Goal: Information Seeking & Learning: Learn about a topic

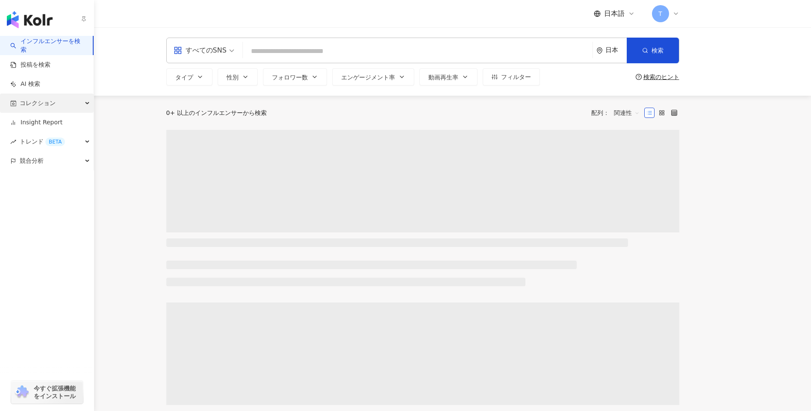
click at [36, 99] on span "コレクション" at bounding box center [38, 103] width 36 height 19
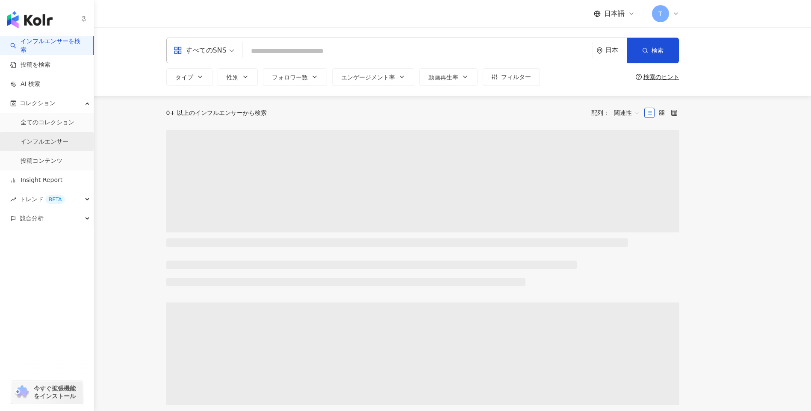
click at [68, 138] on link "インフルエンサー" at bounding box center [45, 142] width 48 height 9
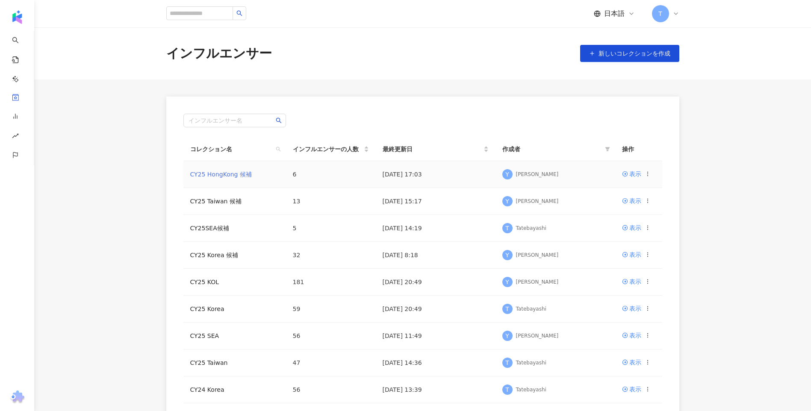
click at [219, 173] on link "CY25 HongKong 候補" at bounding box center [221, 174] width 62 height 7
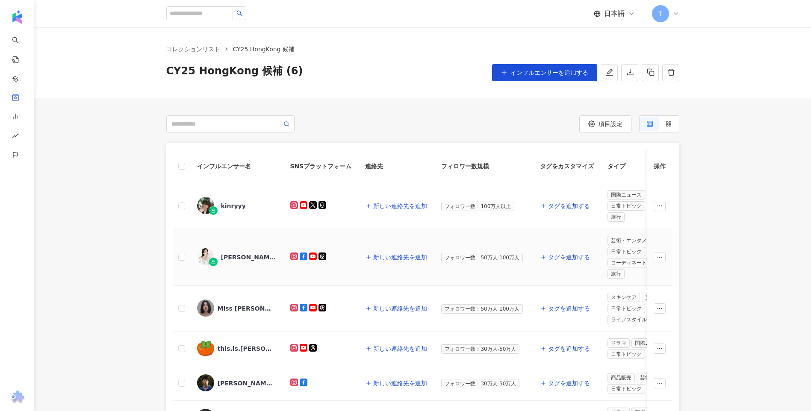
click at [251, 260] on div "Giann Chan 陳芷瑩" at bounding box center [249, 257] width 56 height 9
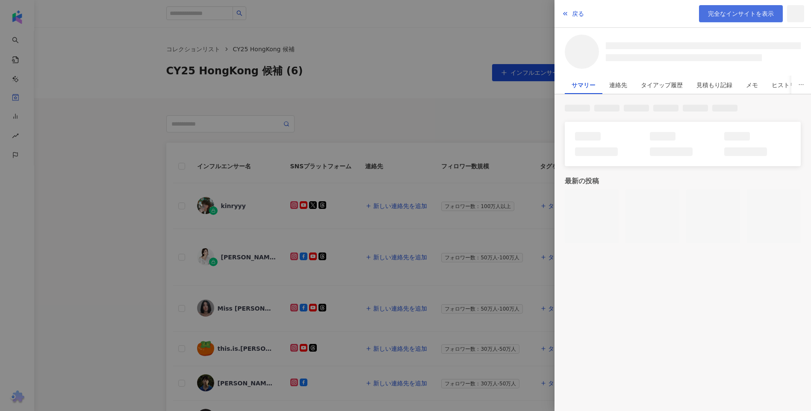
click at [714, 13] on span "完全なインサイトを表示" at bounding box center [741, 13] width 66 height 7
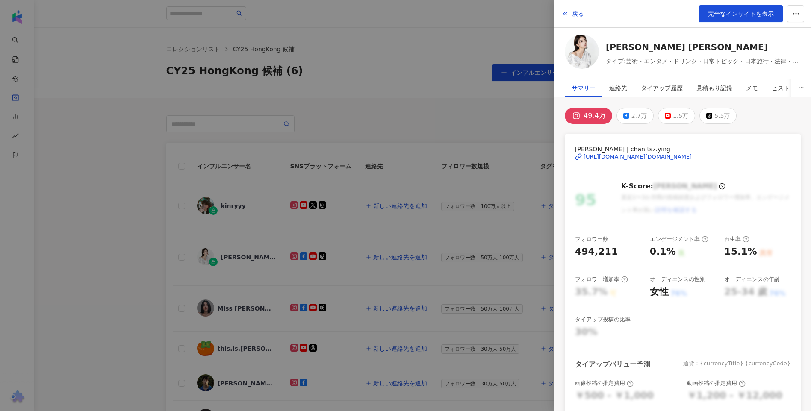
click at [136, 153] on div at bounding box center [405, 205] width 811 height 411
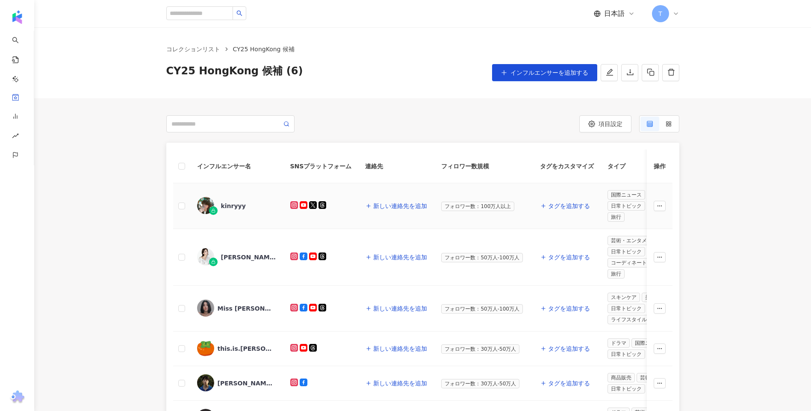
click at [234, 203] on div "kinryyy" at bounding box center [233, 206] width 25 height 9
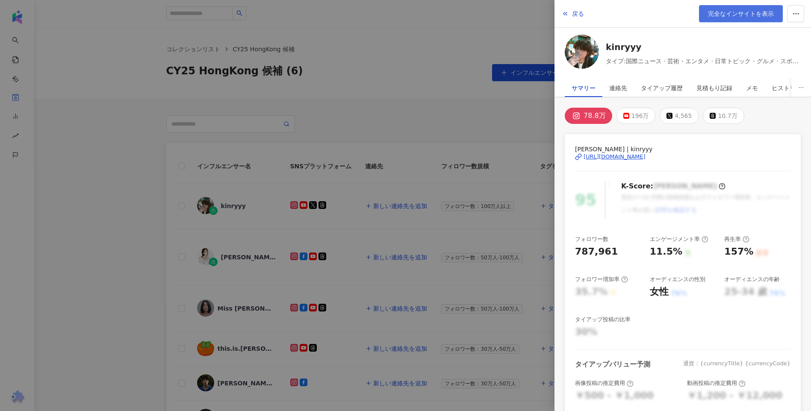
click at [706, 12] on link "完全なインサイトを表示" at bounding box center [741, 13] width 84 height 17
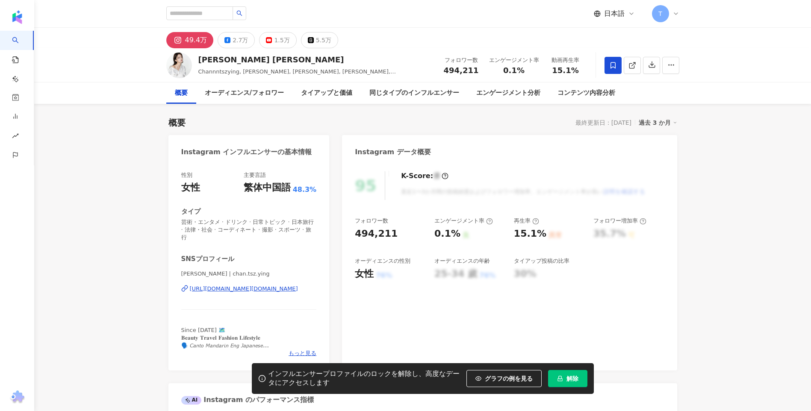
click at [574, 379] on span "解除" at bounding box center [572, 378] width 12 height 7
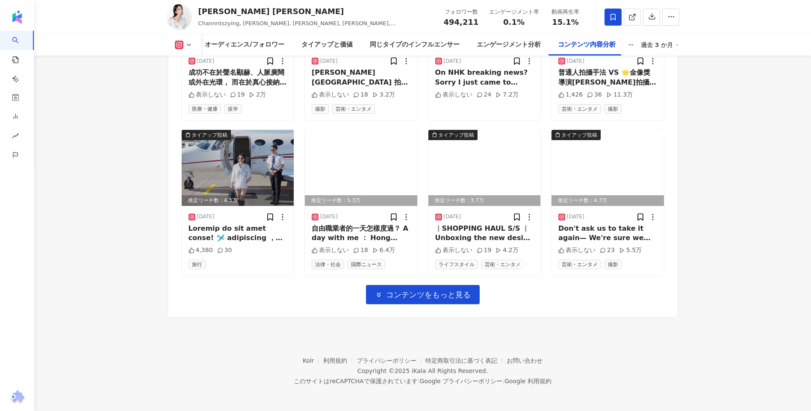
scroll to position [3017, 0]
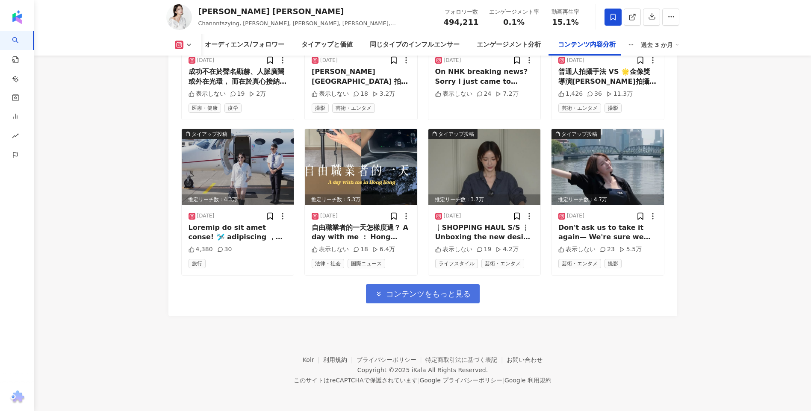
click at [405, 290] on span "コンテンツをもっと見る" at bounding box center [428, 293] width 85 height 9
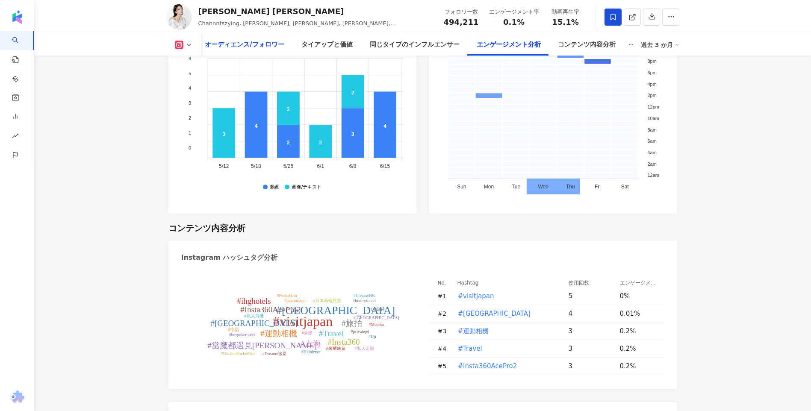
scroll to position [2265, 0]
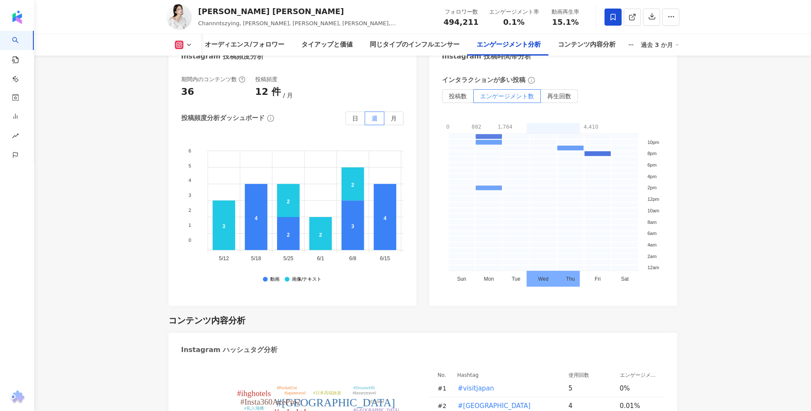
click at [185, 43] on button at bounding box center [183, 45] width 35 height 9
click at [191, 79] on button "Facebook" at bounding box center [196, 80] width 51 height 12
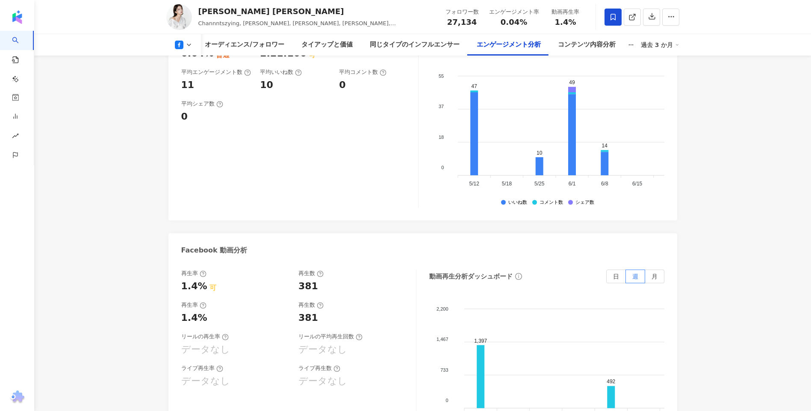
scroll to position [1184, 0]
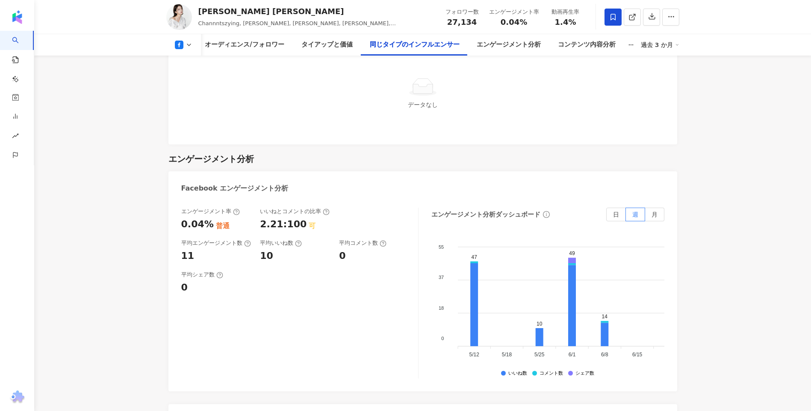
click at [191, 47] on icon at bounding box center [188, 44] width 7 height 7
click at [112, 100] on main "49.4万 2.7万 1.5万 5.5万 Giann Chan 陳芷瑩 Channntszying, CHAN GIANN, CTY, GIANN, chan…" at bounding box center [422, 255] width 776 height 2823
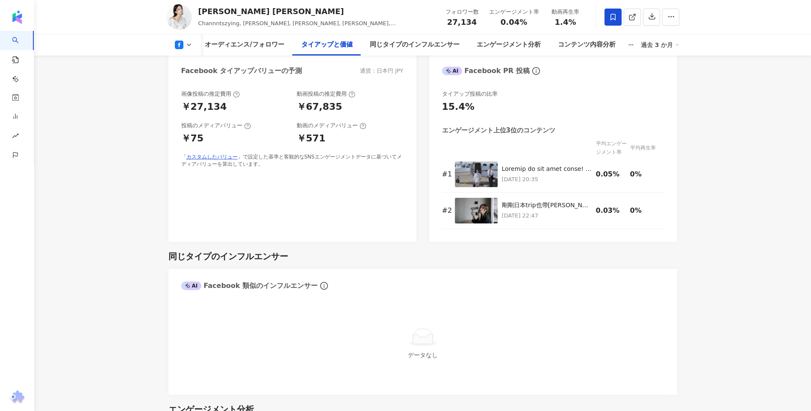
scroll to position [799, 0]
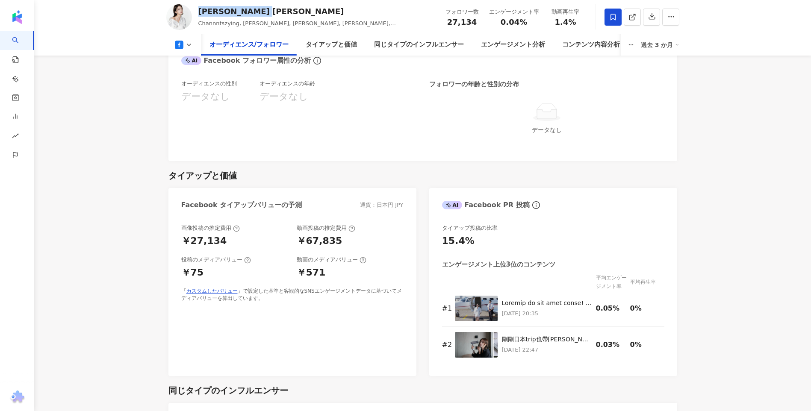
drag, startPoint x: 197, startPoint y: 8, endPoint x: 270, endPoint y: 12, distance: 72.7
click at [270, 12] on div "Giann Chan 陳芷瑩 Channntszying, CHAN GIANN, CTY, GIANN, chan.tsz.ying フォロワー数 27,1…" at bounding box center [422, 17] width 547 height 34
drag, startPoint x: 270, startPoint y: 12, endPoint x: 265, endPoint y: 15, distance: 5.6
click at [185, 44] on icon at bounding box center [188, 44] width 7 height 7
click at [197, 62] on button "Instagram" at bounding box center [196, 61] width 51 height 12
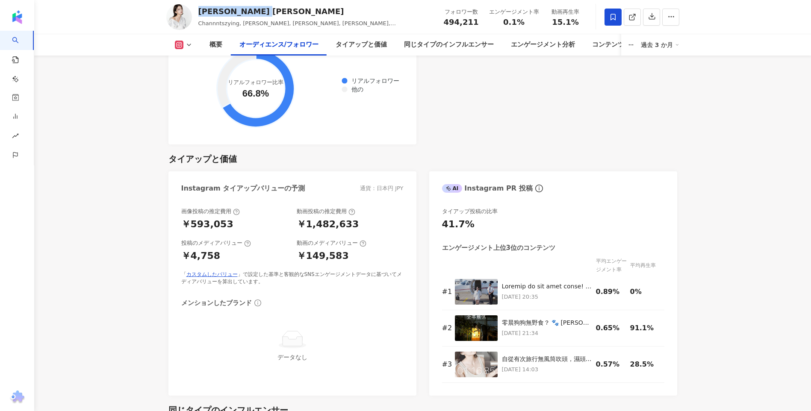
scroll to position [1099, 0]
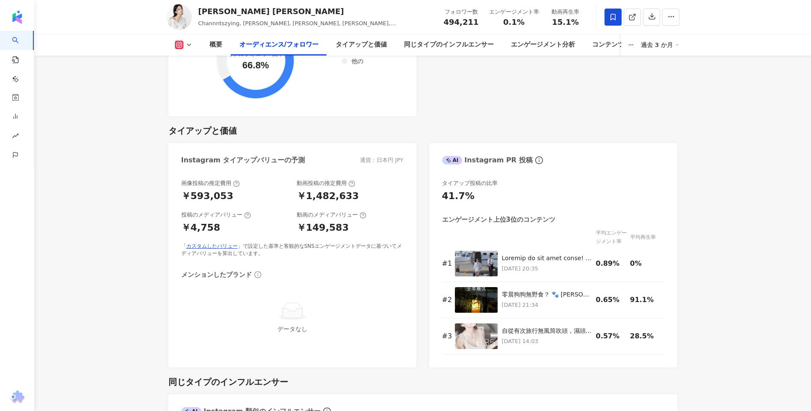
scroll to position [1141, 0]
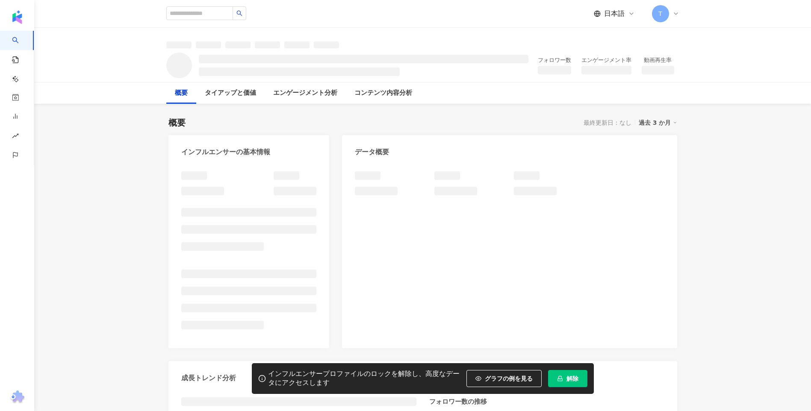
click at [581, 379] on button "解除" at bounding box center [567, 378] width 39 height 17
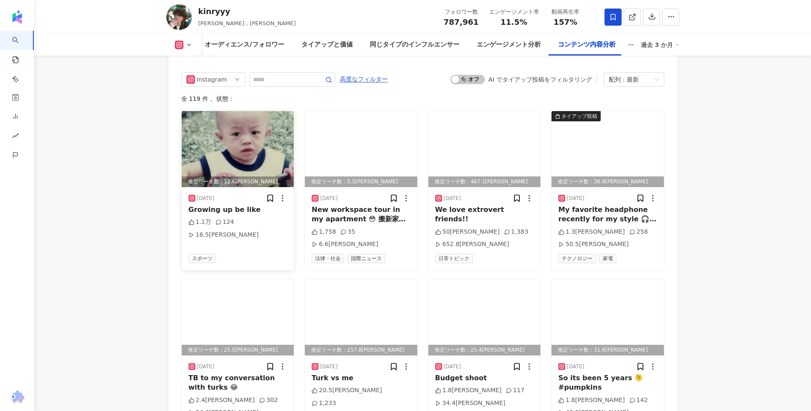
scroll to position [2948, 0]
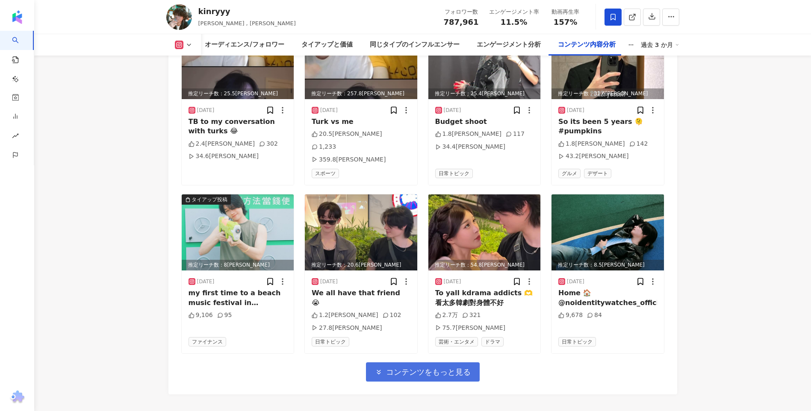
click at [447, 367] on span "コンテンツをもっと見る" at bounding box center [428, 371] width 85 height 9
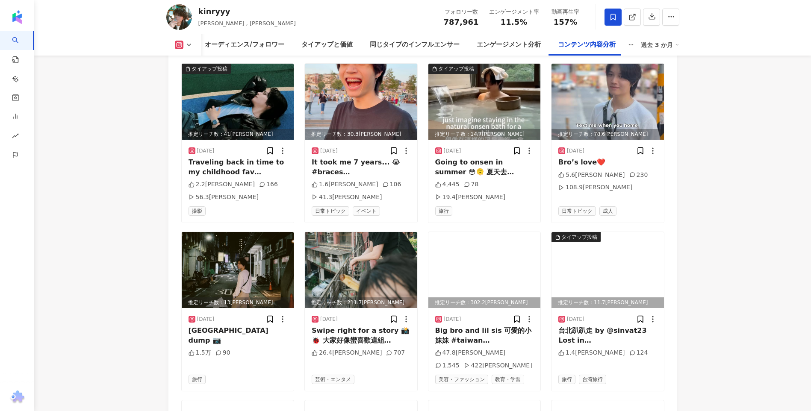
scroll to position [3439, 0]
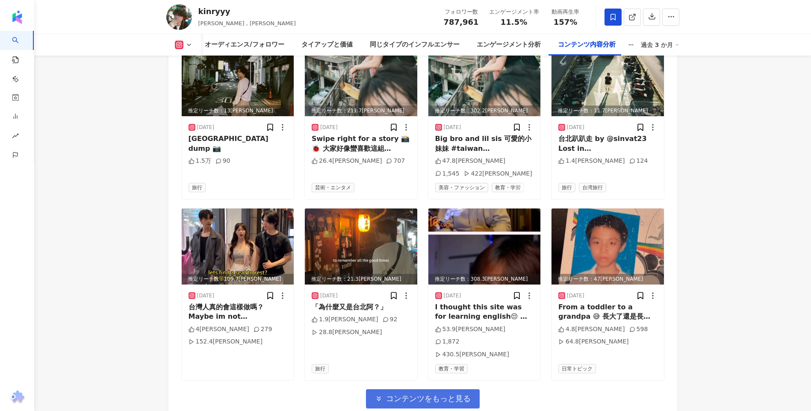
click at [447, 389] on button "コンテンツをもっと見る" at bounding box center [423, 398] width 114 height 19
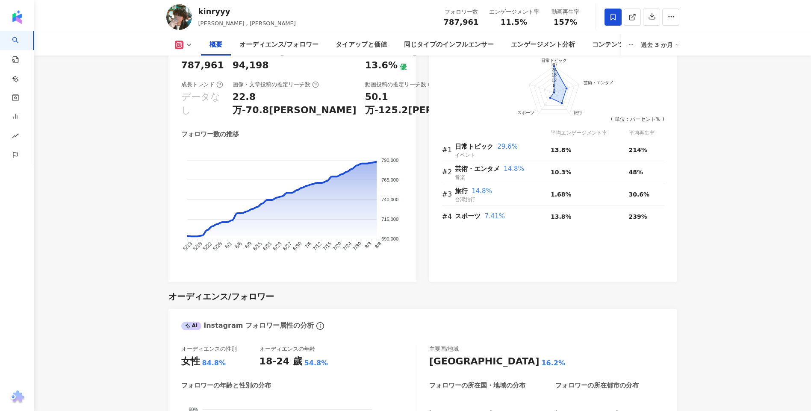
scroll to position [0, 0]
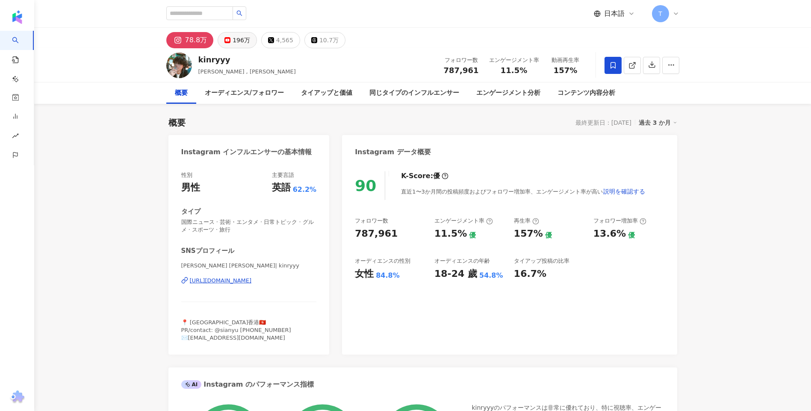
click at [245, 44] on div "196万" at bounding box center [241, 40] width 18 height 12
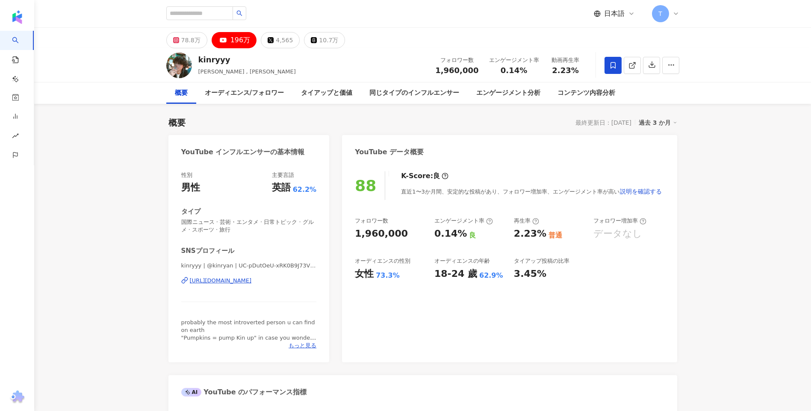
drag, startPoint x: 729, startPoint y: 261, endPoint x: 746, endPoint y: 25, distance: 236.9
click at [319, 37] on div "10.7万" at bounding box center [328, 40] width 19 height 12
click at [267, 41] on icon at bounding box center [270, 40] width 6 height 6
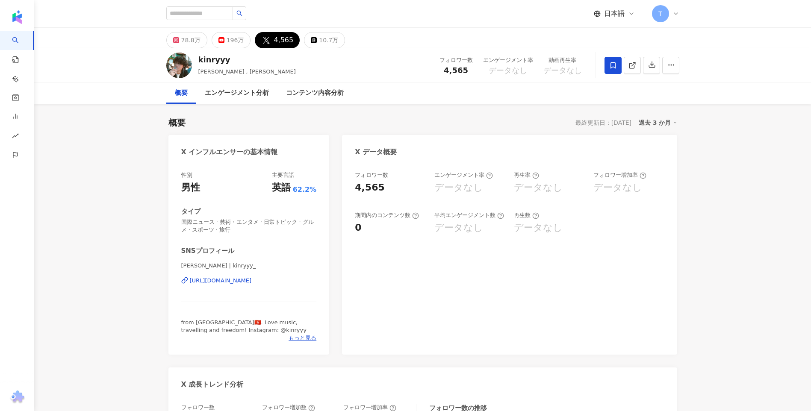
click at [263, 41] on icon at bounding box center [266, 40] width 7 height 7
click at [189, 37] on div "78.8万" at bounding box center [190, 40] width 19 height 12
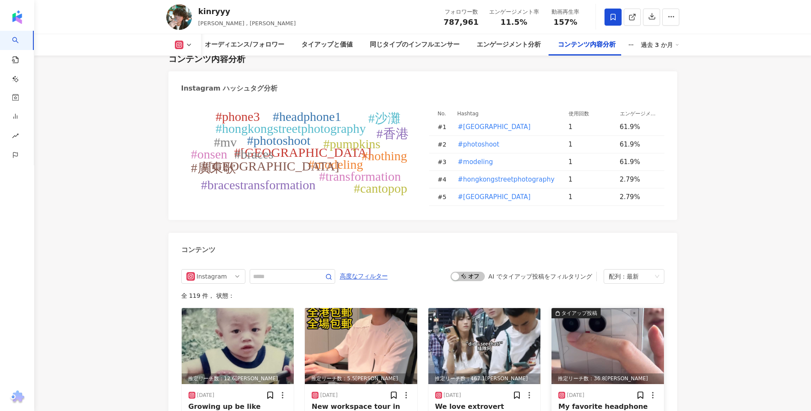
scroll to position [2692, 0]
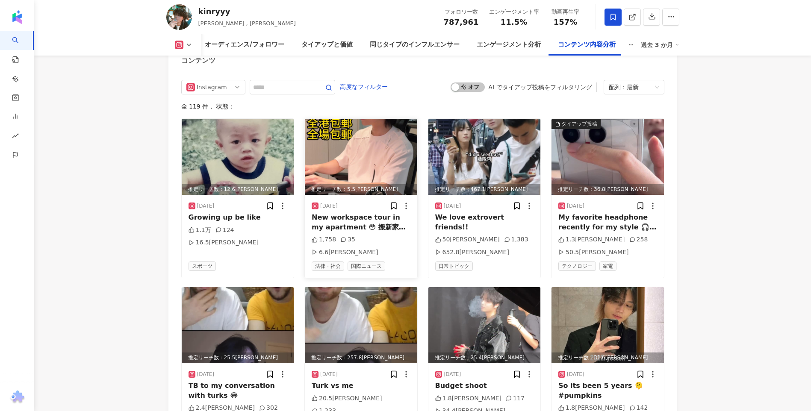
click at [379, 140] on img at bounding box center [361, 157] width 112 height 76
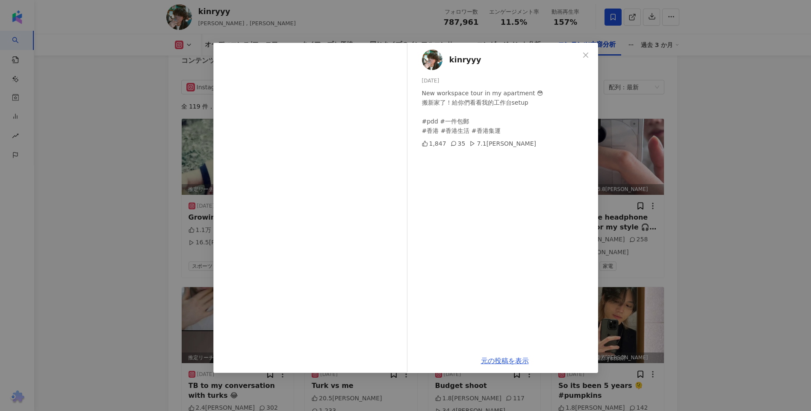
click at [739, 207] on div "kinryyy 2025/07/23 New workspace tour in my apartment 😳 搬新家了！給你們看看我的工作台setup #p…" at bounding box center [405, 205] width 811 height 411
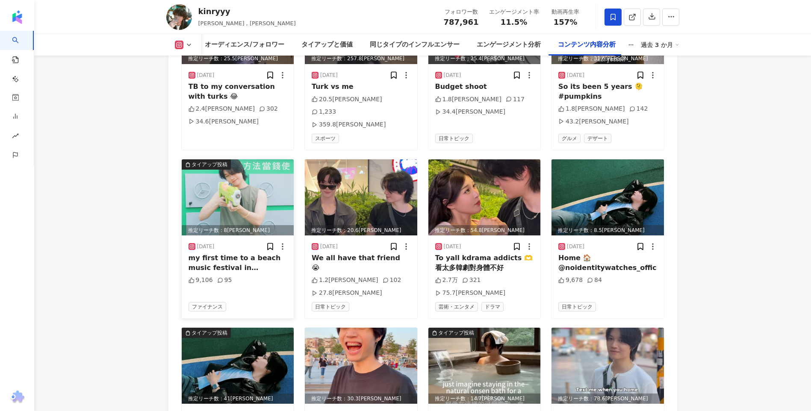
scroll to position [3077, 0]
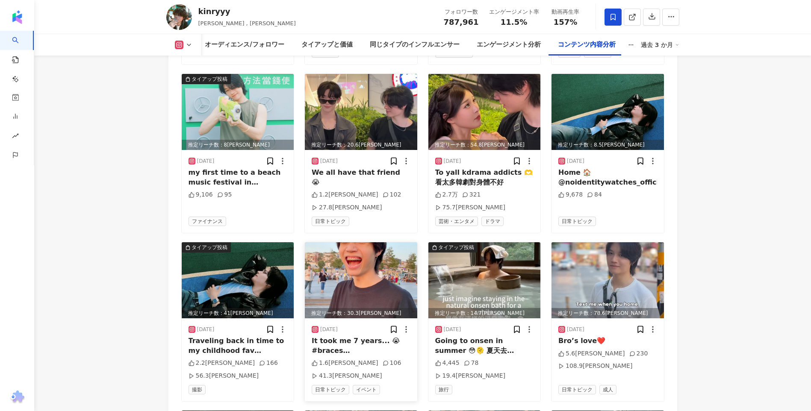
click at [356, 242] on img at bounding box center [361, 280] width 112 height 76
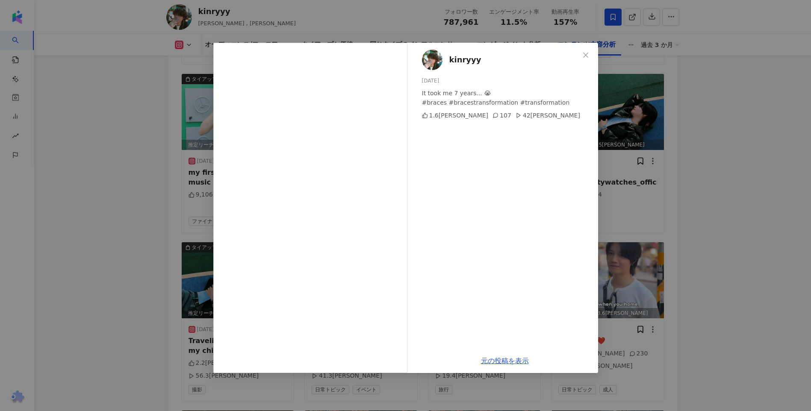
click at [89, 201] on div "kinryyy 2025/06/26 It took me 7 years... 😭 #braces #bracestransformation #trans…" at bounding box center [405, 205] width 811 height 411
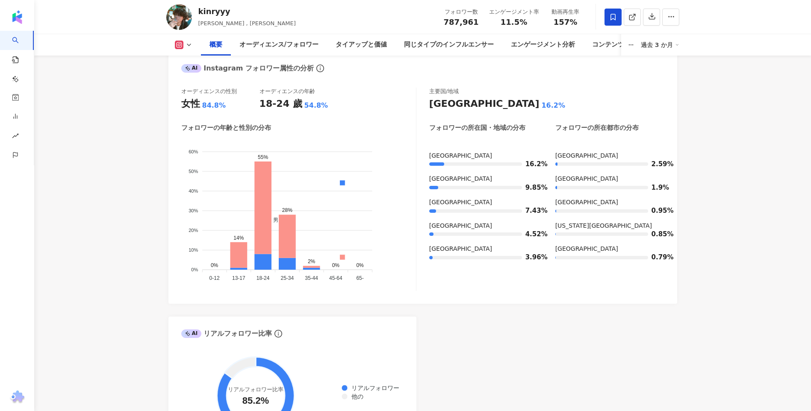
scroll to position [726, 0]
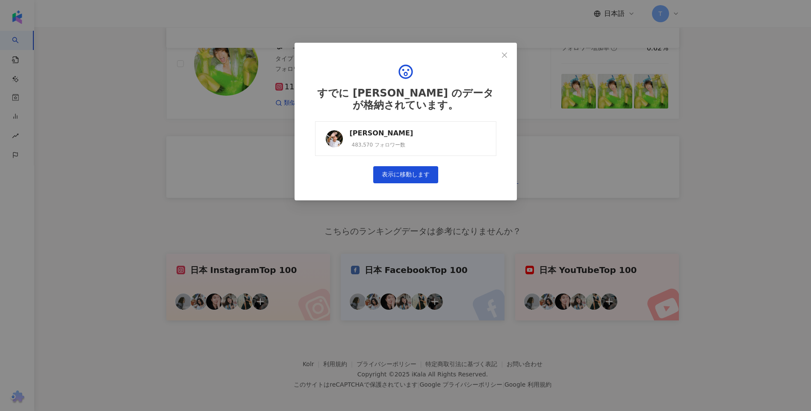
scroll to position [1463, 0]
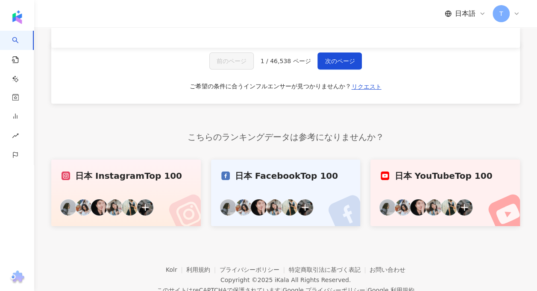
scroll to position [1566, 0]
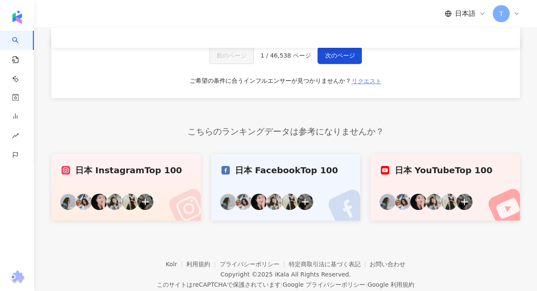
click at [368, 78] on span "リクエスト" at bounding box center [367, 81] width 30 height 7
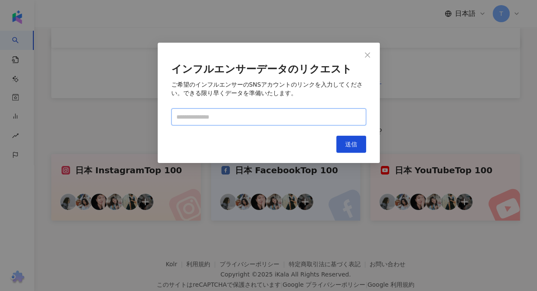
paste input "**********"
type input "**********"
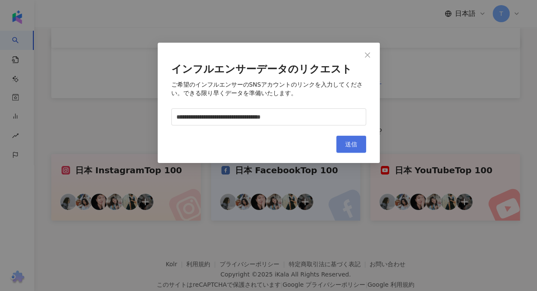
click at [361, 144] on button "送信" at bounding box center [351, 144] width 30 height 17
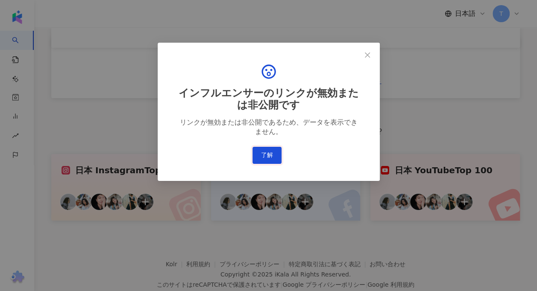
click at [262, 150] on button "了解" at bounding box center [267, 155] width 29 height 17
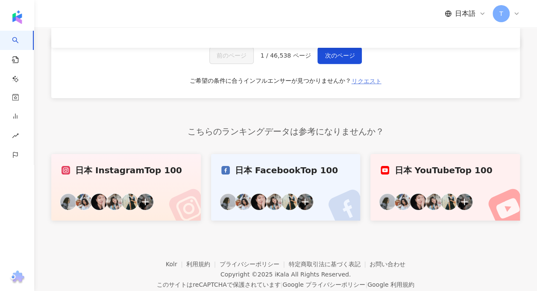
click at [364, 78] on span "リクエスト" at bounding box center [367, 81] width 30 height 7
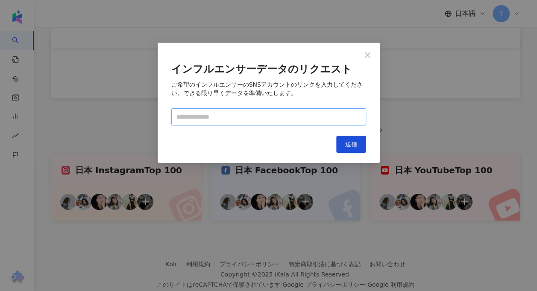
paste input "**********"
type input "**********"
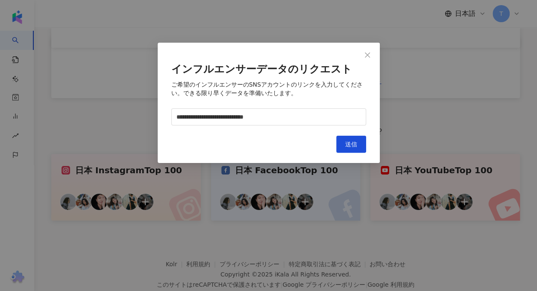
click at [346, 154] on div "**********" at bounding box center [269, 103] width 222 height 120
click at [350, 151] on button "送信" at bounding box center [351, 144] width 30 height 17
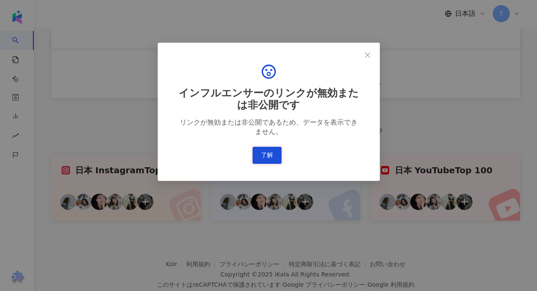
click at [265, 163] on button "了解" at bounding box center [267, 155] width 29 height 17
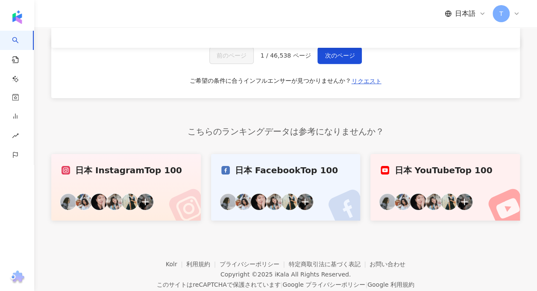
click at [367, 65] on div "前のページ 1 / 46,538 ページ 次のページ ご希望の条件に合うインフルエンサーが見つかりませんか？ リクエスト" at bounding box center [285, 68] width 469 height 62
click at [367, 78] on span "リクエスト" at bounding box center [367, 81] width 30 height 7
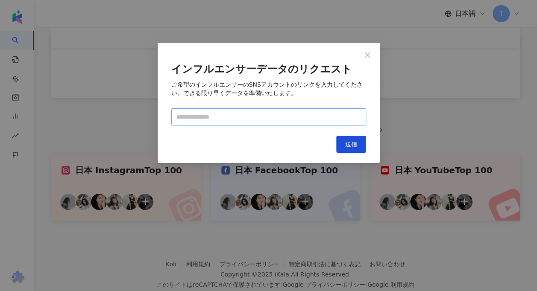
paste input "**********"
type input "**********"
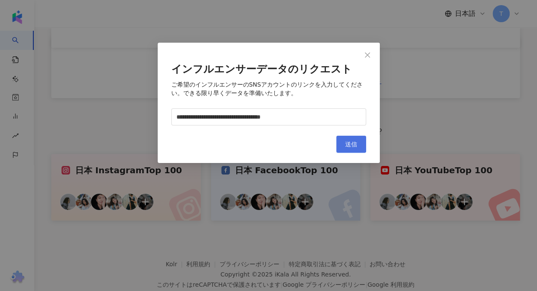
click at [347, 143] on span "送信" at bounding box center [351, 144] width 12 height 7
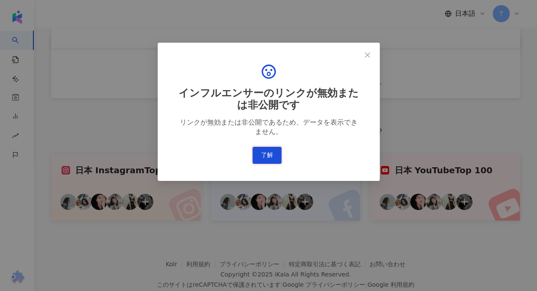
click at [274, 161] on button "了解" at bounding box center [267, 155] width 29 height 17
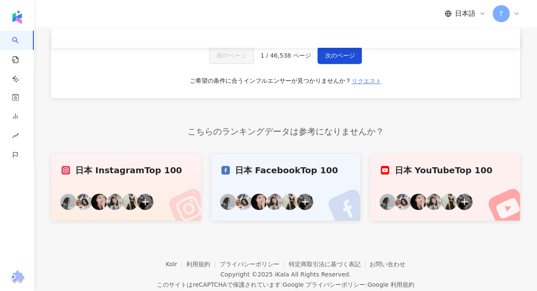
click at [366, 78] on span "リクエスト" at bounding box center [367, 81] width 30 height 7
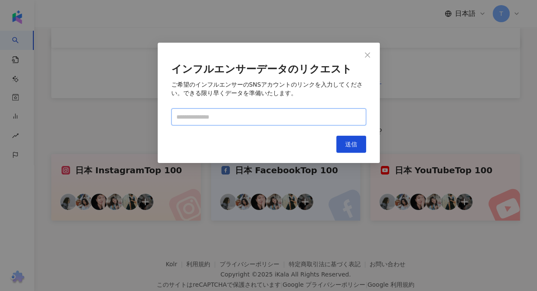
paste input "**********"
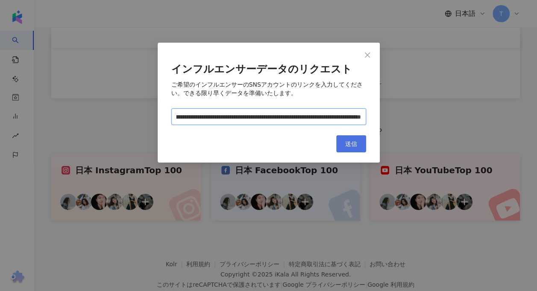
type input "**********"
click at [344, 141] on button "送信" at bounding box center [351, 143] width 30 height 17
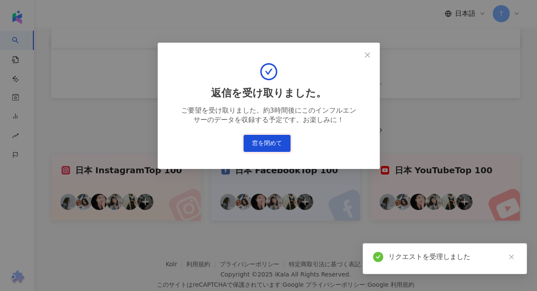
click at [261, 150] on button "窓を閉めて" at bounding box center [267, 143] width 47 height 17
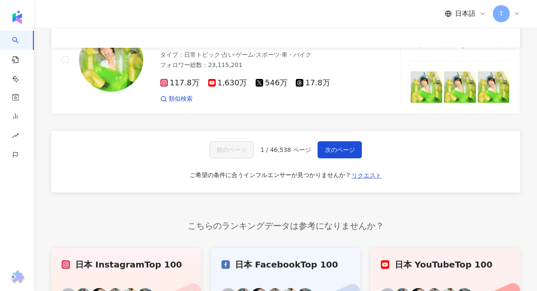
scroll to position [1437, 0]
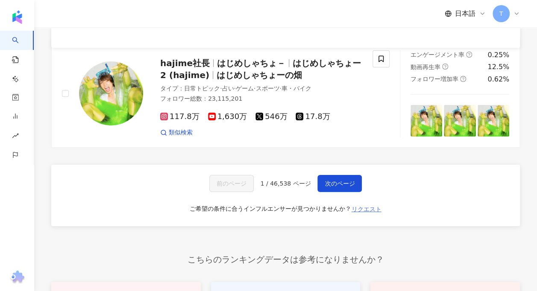
click at [372, 206] on span "リクエスト" at bounding box center [367, 209] width 30 height 7
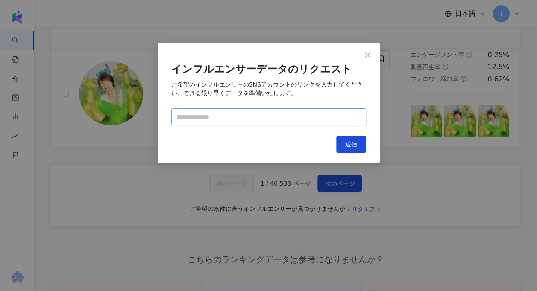
paste input "**********"
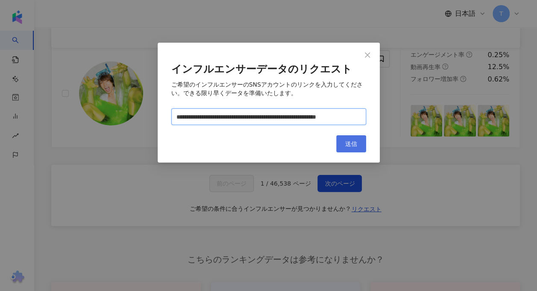
type input "**********"
click at [350, 152] on button "送信" at bounding box center [351, 143] width 30 height 17
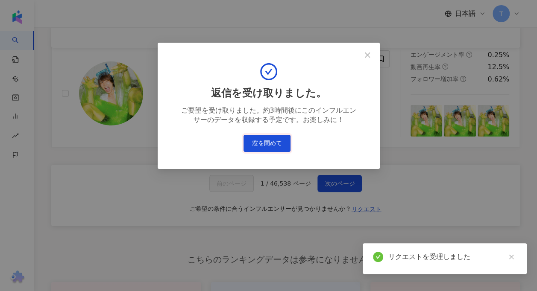
drag, startPoint x: 281, startPoint y: 147, endPoint x: 283, endPoint y: 141, distance: 6.8
click at [279, 149] on button "窓を閉めて" at bounding box center [267, 143] width 47 height 17
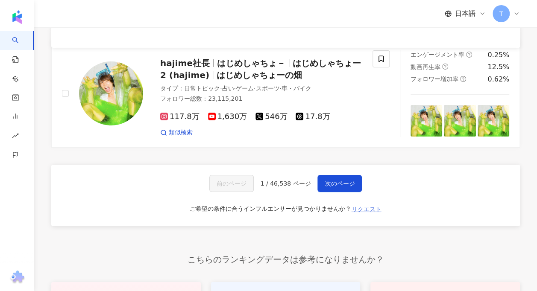
click at [375, 203] on button "リクエスト" at bounding box center [366, 210] width 31 height 14
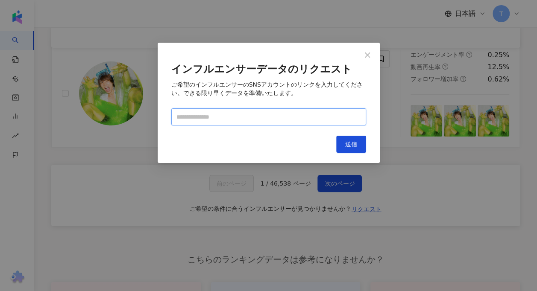
paste input "**********"
type input "**********"
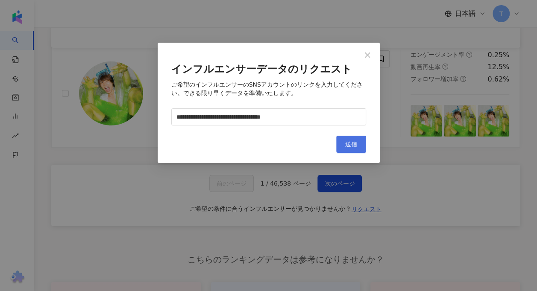
click at [357, 145] on button "送信" at bounding box center [351, 144] width 30 height 17
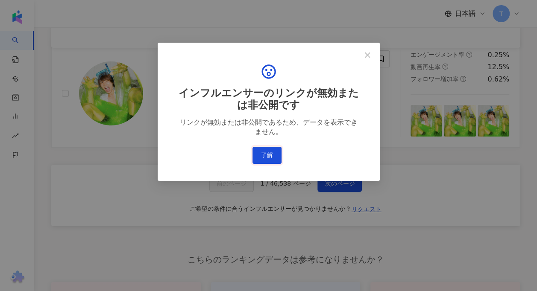
click at [274, 156] on button "了解" at bounding box center [267, 155] width 29 height 17
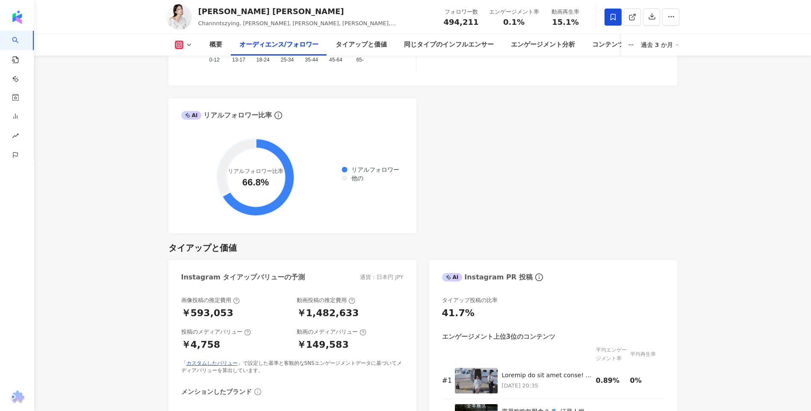
scroll to position [1099, 0]
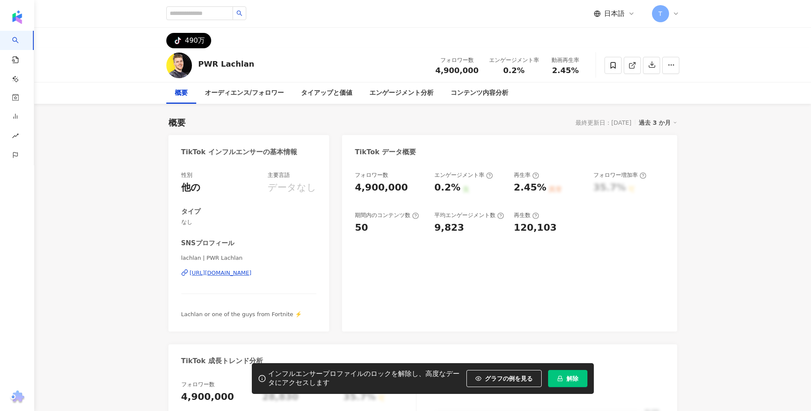
click at [570, 382] on button "解除" at bounding box center [567, 378] width 39 height 17
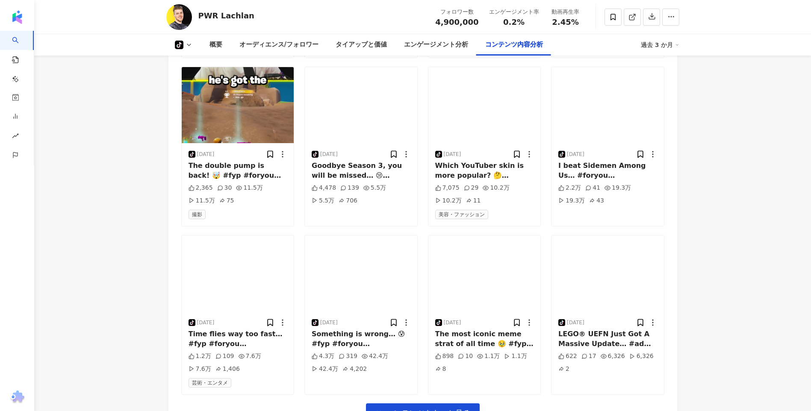
scroll to position [1837, 0]
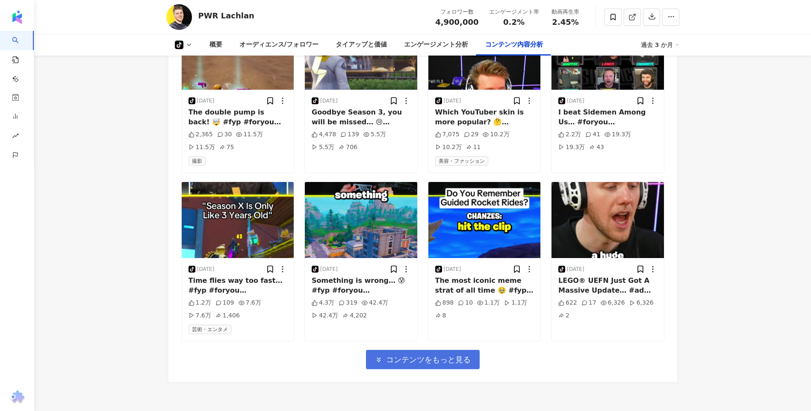
click at [449, 353] on button "コンテンツをもっと見る" at bounding box center [423, 359] width 114 height 19
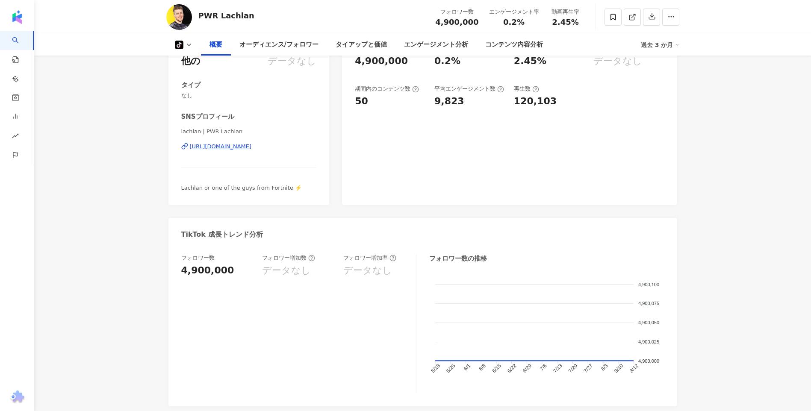
scroll to position [0, 0]
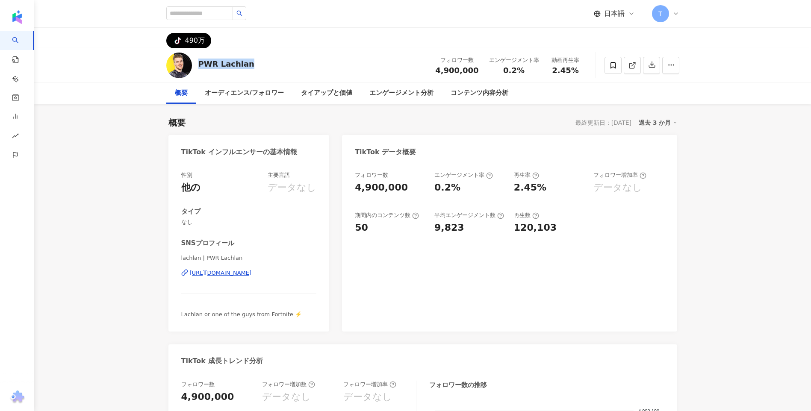
drag, startPoint x: 199, startPoint y: 66, endPoint x: 253, endPoint y: 66, distance: 54.7
click at [253, 66] on div "PWR Lachlan フォロワー数 4,900,000 エンゲージメント率 0.2% 動画再生率 2.45%" at bounding box center [422, 65] width 547 height 34
drag, startPoint x: 253, startPoint y: 66, endPoint x: 242, endPoint y: 65, distance: 11.6
click at [270, 115] on div "概要 最終更新日：2025/08/12 過去 3 か月 TikTok インフルエンサーの基本情報 性別 他の 主要言語 データなし タイプ なし SNSプロフ…" at bounding box center [422, 320] width 508 height 425
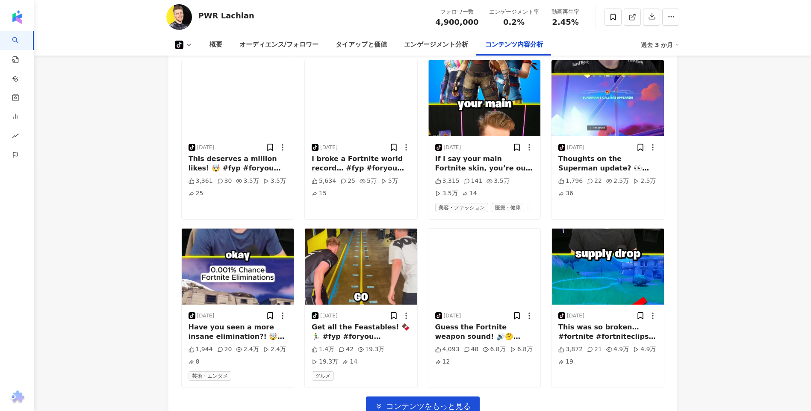
scroll to position [2350, 0]
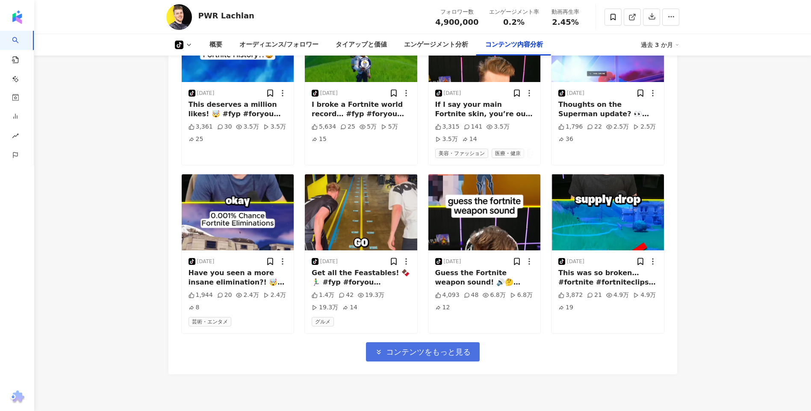
click at [463, 357] on span "コンテンツをもっと見る" at bounding box center [428, 351] width 85 height 9
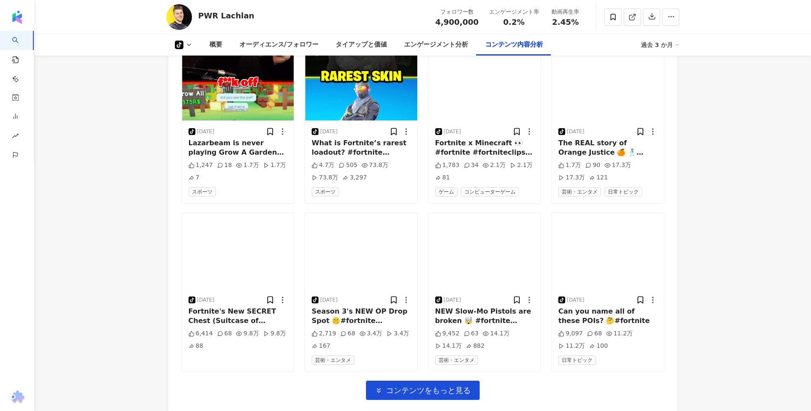
scroll to position [2920, 0]
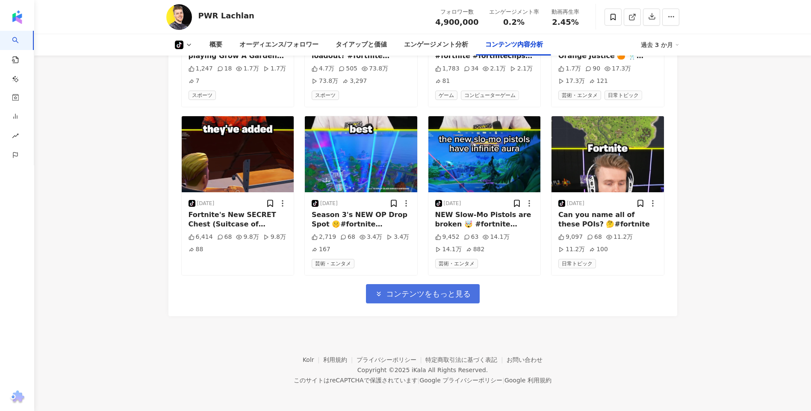
click at [426, 296] on span "コンテンツをもっと見る" at bounding box center [428, 293] width 85 height 9
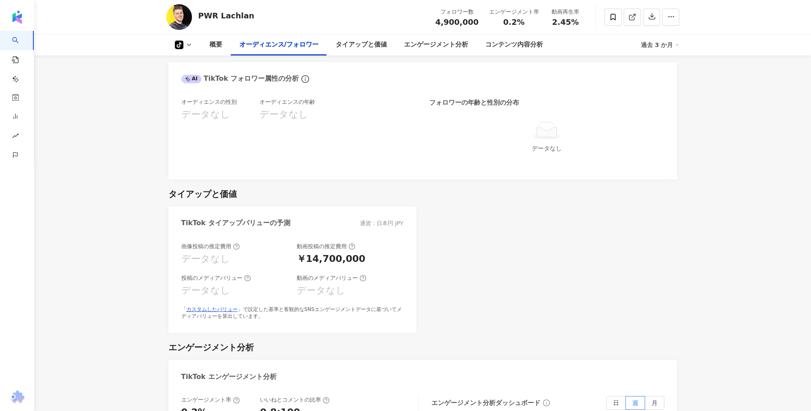
scroll to position [441, 0]
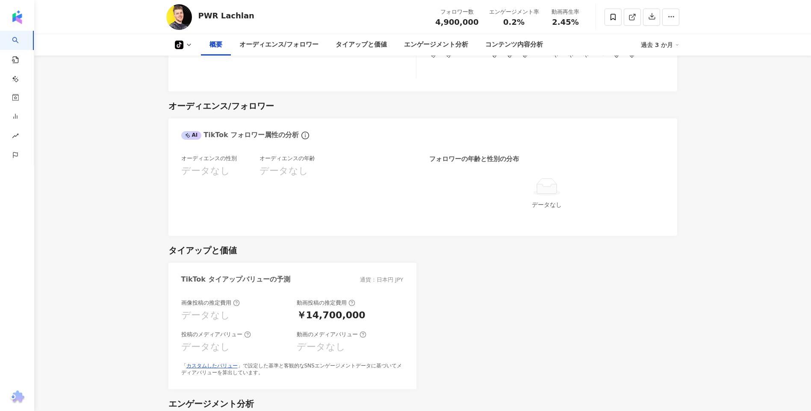
click at [449, 285] on div "TikTok タイアップバリューの予測 通貨：日本円 JPY 画像投稿の推定費用 データなし 動画投稿の推定費用 ￥14,700,000 投稿のメディアバリュ…" at bounding box center [422, 326] width 508 height 127
click at [192, 365] on link "カスタムしたバリュー" at bounding box center [211, 366] width 51 height 6
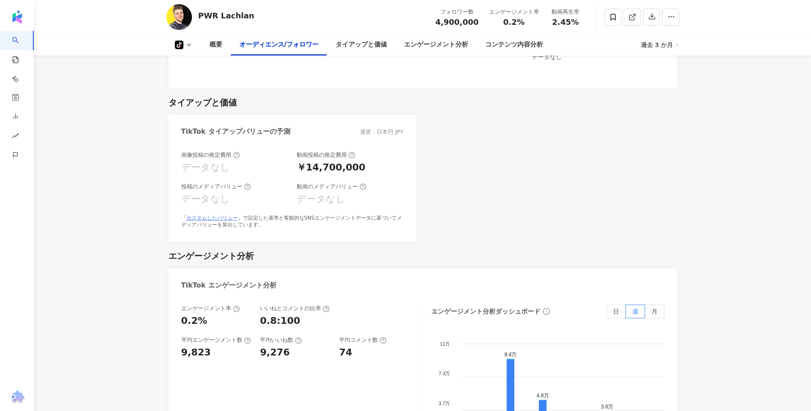
scroll to position [598, 0]
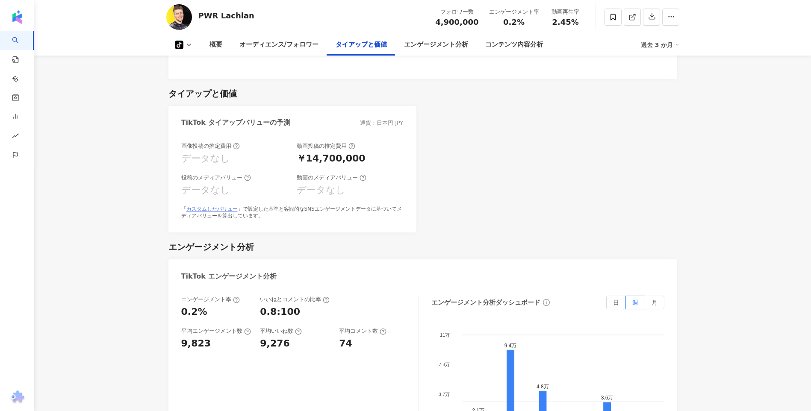
click at [214, 210] on link "カスタムしたバリュー" at bounding box center [211, 209] width 51 height 6
click at [516, 128] on div "TikTok タイアップバリューの予測 通貨：日本円 JPY 画像投稿の推定費用 データなし 動画投稿の推定費用 ￥14,700,000 投稿のメディアバリュ…" at bounding box center [422, 169] width 508 height 127
click at [484, 155] on div "TikTok タイアップバリューの予測 通貨：日本円 JPY 画像投稿の推定費用 データなし 動画投稿の推定費用 ￥14,700,000 投稿のメディアバリュ…" at bounding box center [422, 169] width 508 height 127
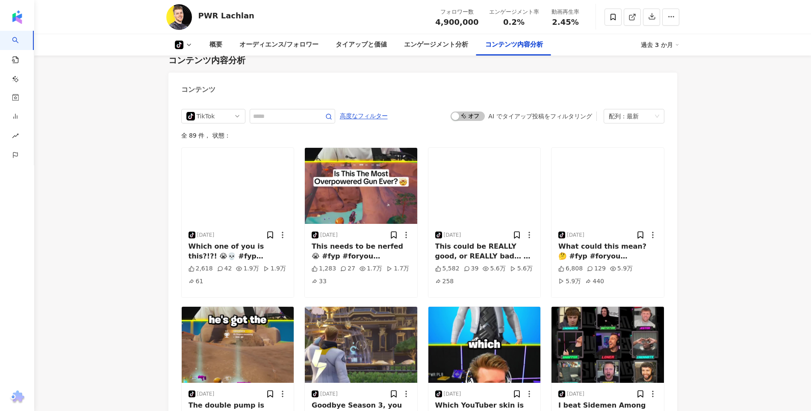
scroll to position [1578, 0]
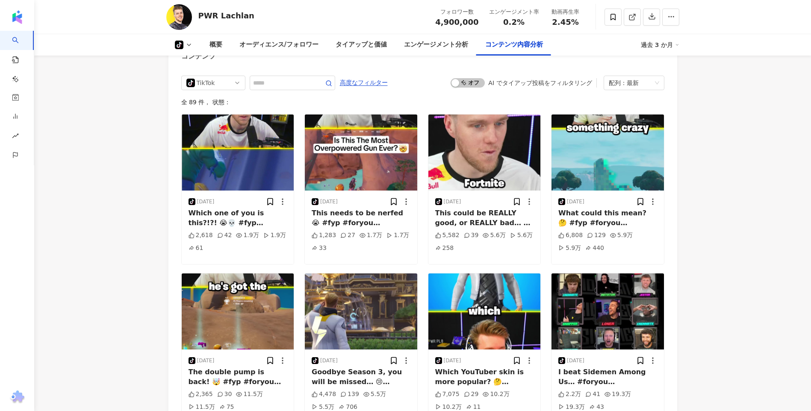
click at [781, 200] on main "tiktok-icon 490万 PWR Lachlan フォロワー数 4,900,000 エンゲージメント率 0.2% 動画再生率 2.45% tiktok…" at bounding box center [422, 303] width 776 height 3707
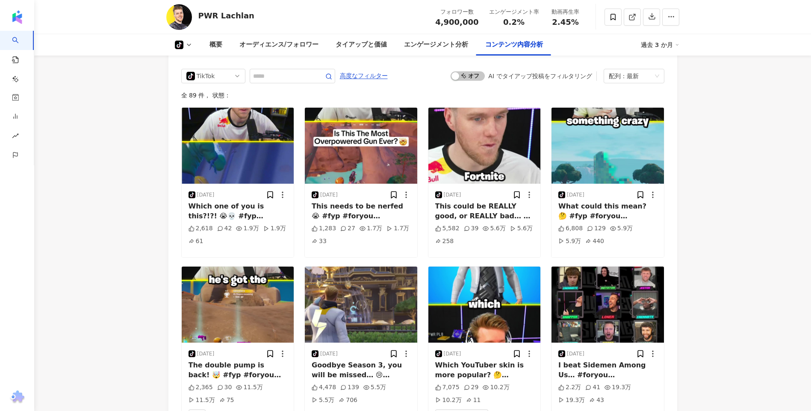
scroll to position [1535, 0]
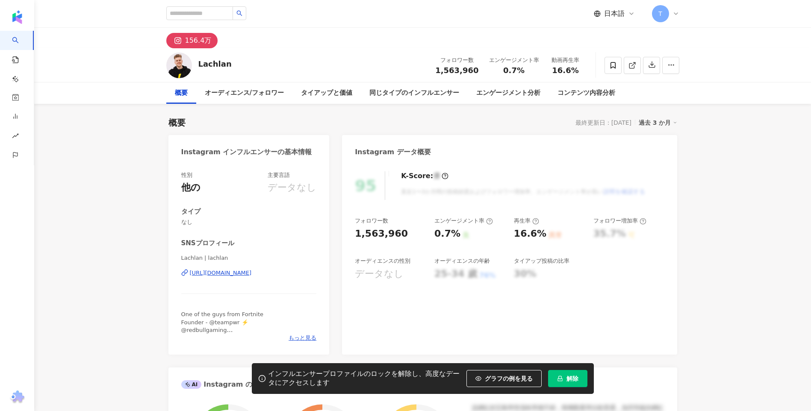
click at [576, 384] on button "解除" at bounding box center [567, 378] width 39 height 17
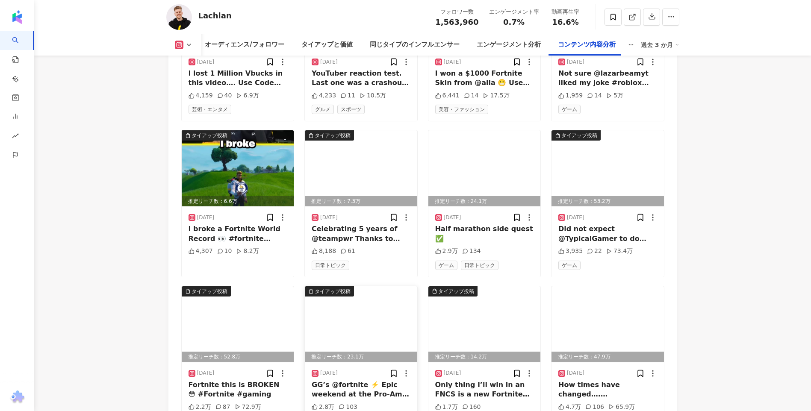
scroll to position [2863, 0]
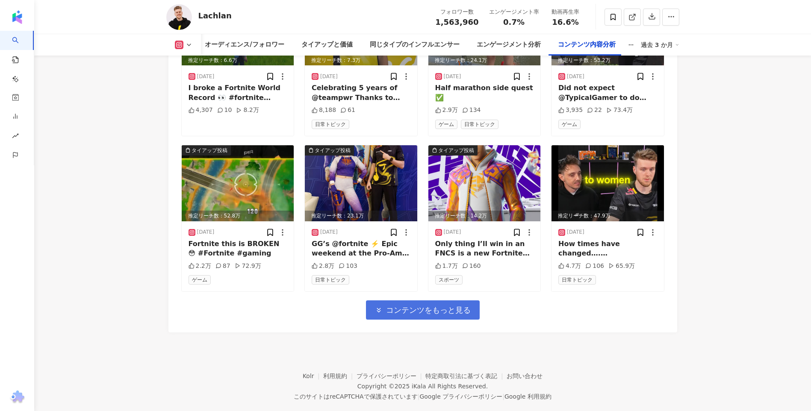
click at [441, 306] on button "コンテンツをもっと見る" at bounding box center [423, 309] width 114 height 19
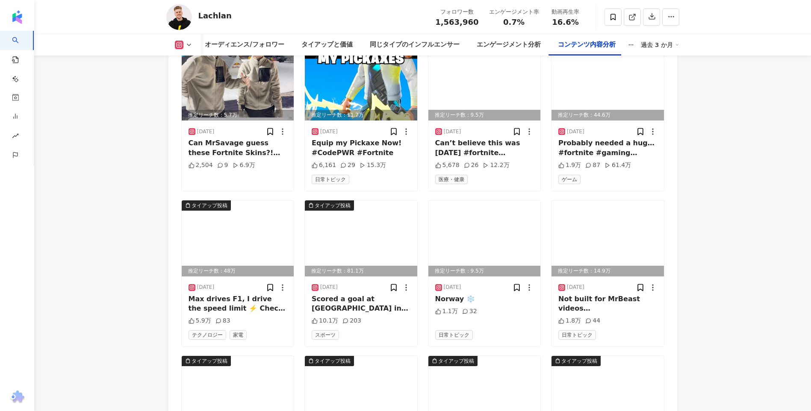
scroll to position [3333, 0]
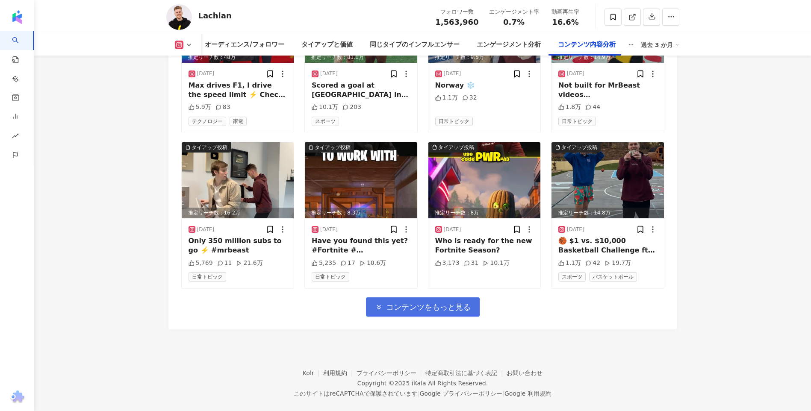
click at [439, 302] on button "コンテンツをもっと見る" at bounding box center [423, 306] width 114 height 19
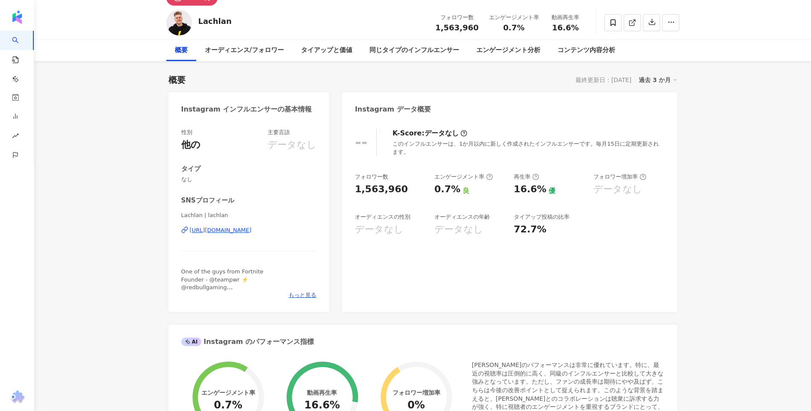
scroll to position [0, 0]
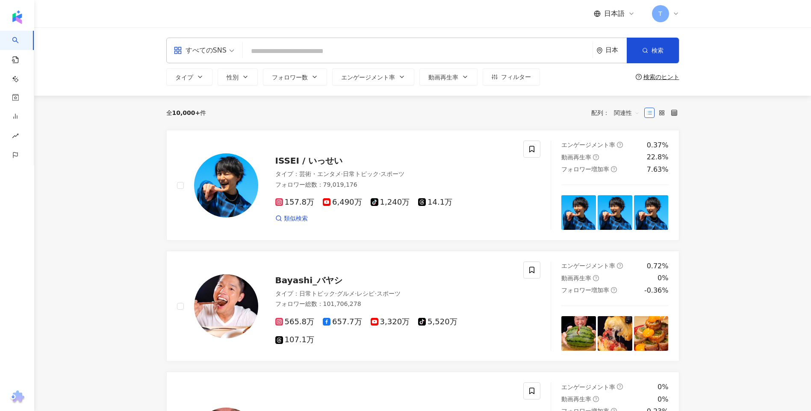
scroll to position [1407, 0]
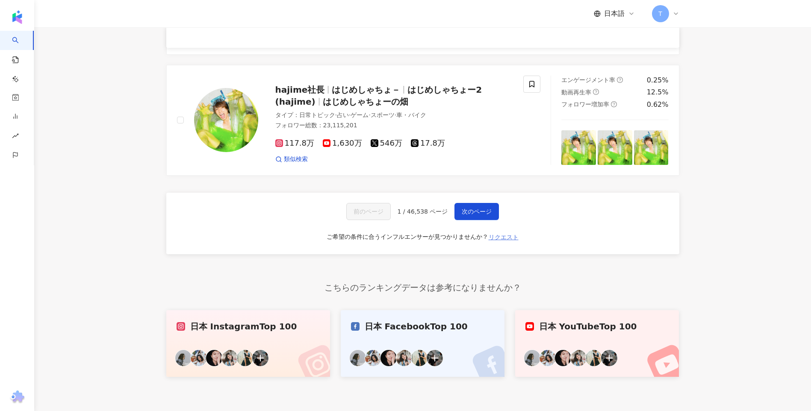
click at [507, 232] on button "リクエスト" at bounding box center [503, 237] width 31 height 14
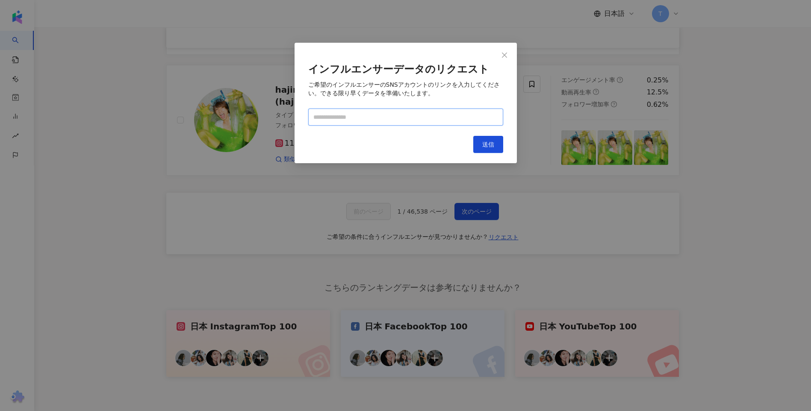
paste input "**********"
type input "**********"
click at [480, 142] on button "送信" at bounding box center [488, 144] width 30 height 17
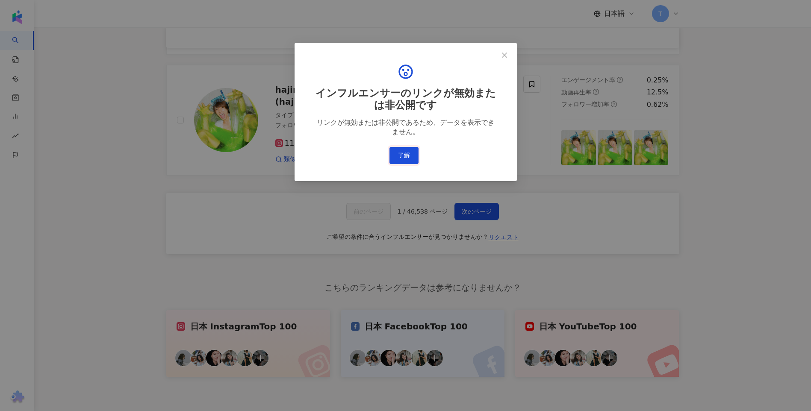
click at [397, 155] on button "了解" at bounding box center [403, 155] width 29 height 17
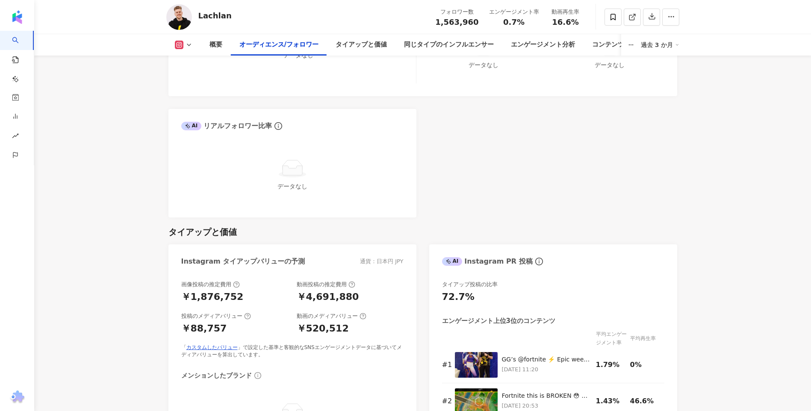
scroll to position [983, 0]
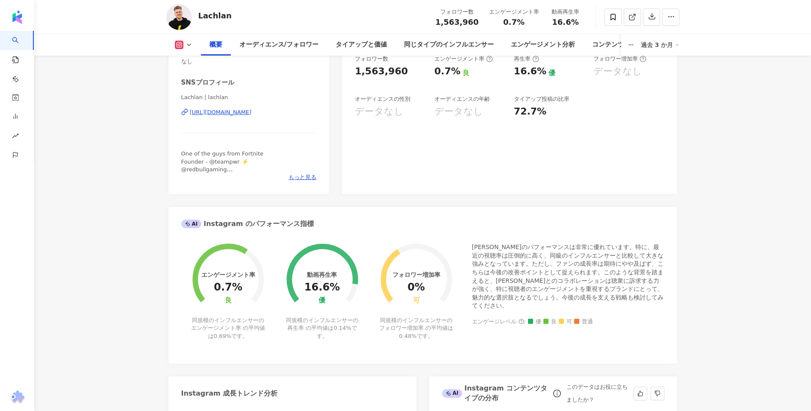
scroll to position [0, 0]
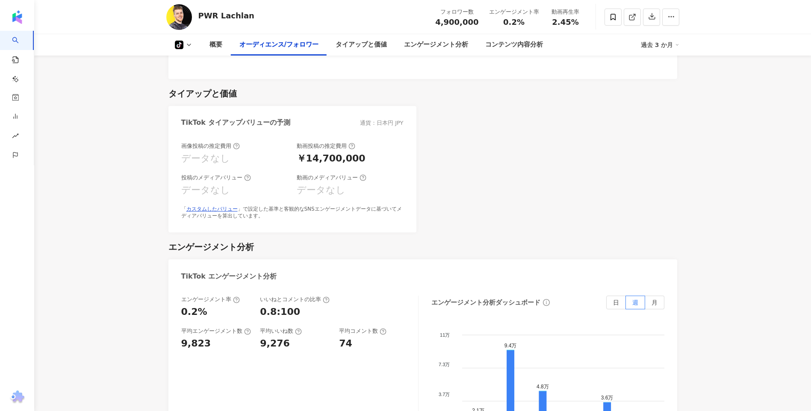
scroll to position [427, 0]
